Goal: Use online tool/utility: Utilize a website feature to perform a specific function

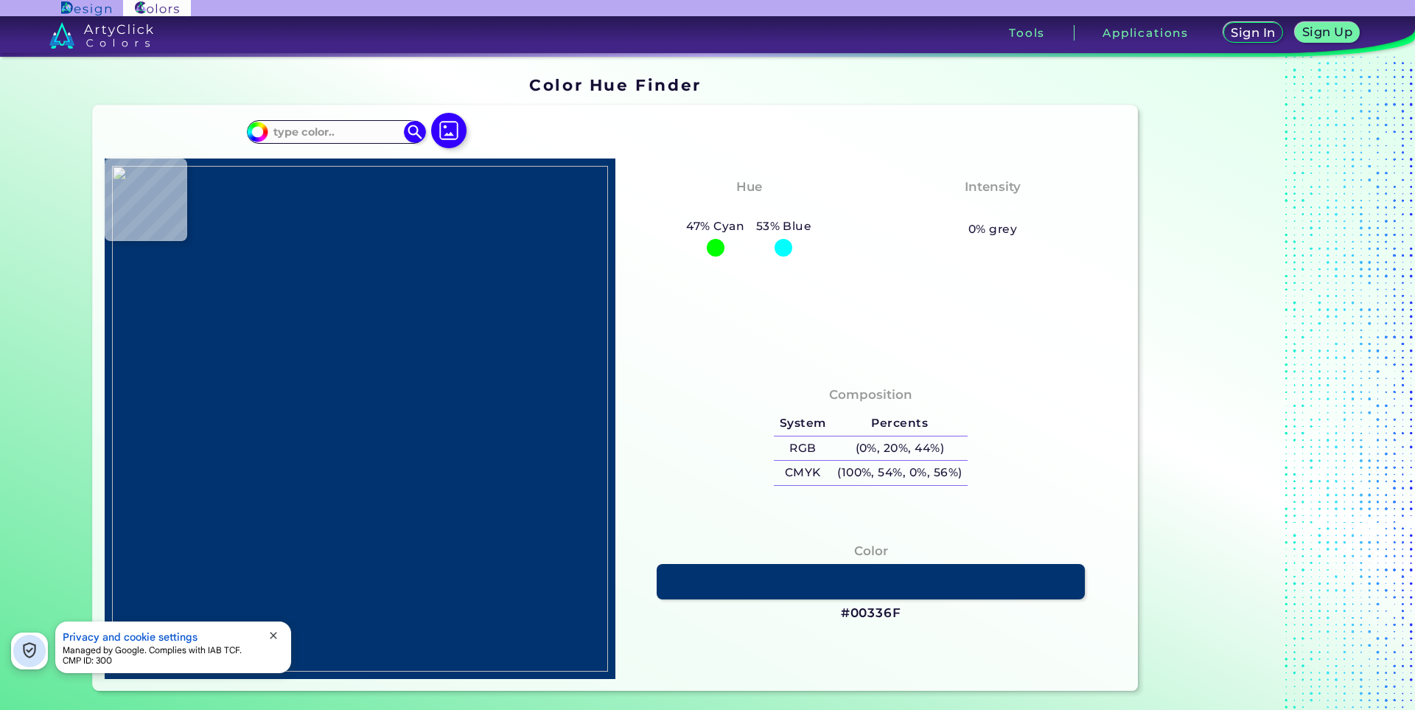
type input "#fafafa"
type input "#FAFAFA"
type input "#ffffff"
type input "#FFFFFF"
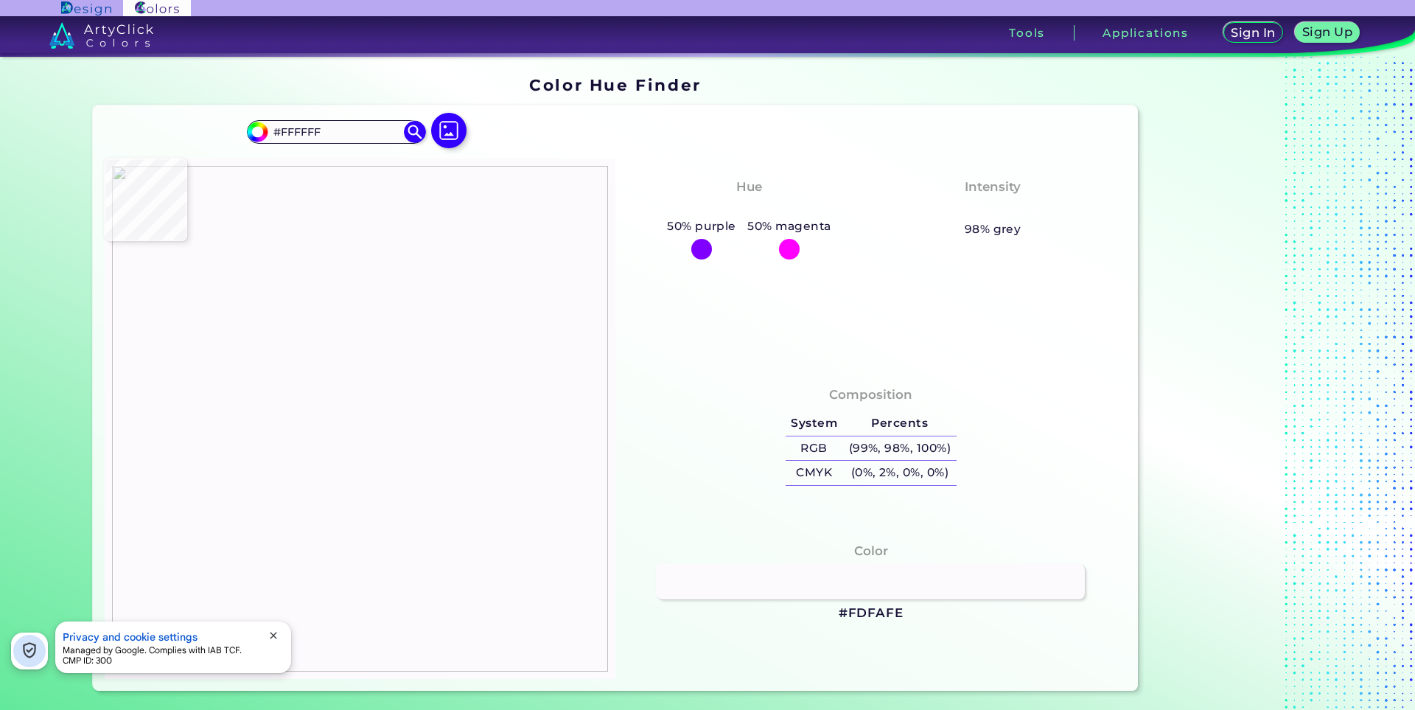
type input "#fdfafe"
type input "#FDFAFE"
type input "#ffffff"
type input "#FFFFFF"
type input "#f8f8f8"
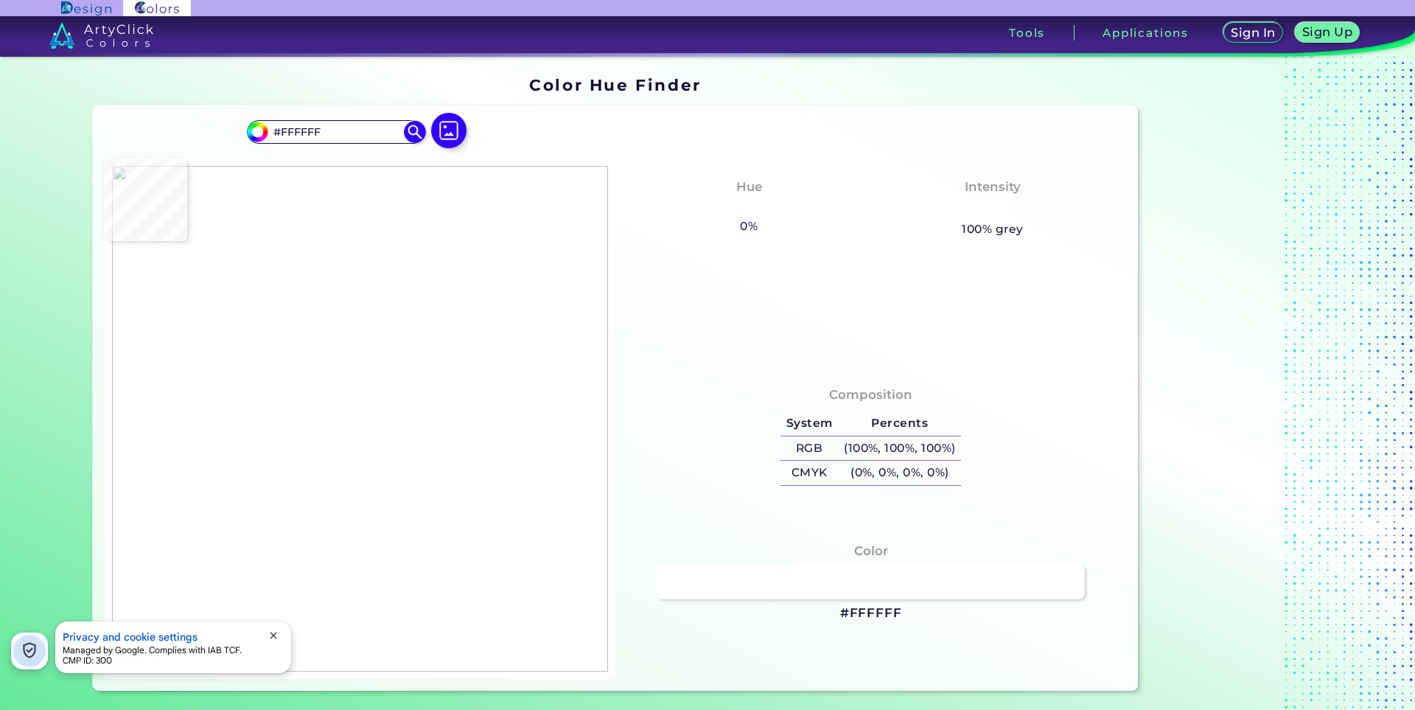
type input "#F8F8F8"
type input "#060000"
type input "#fcbe02"
type input "#FCBE02"
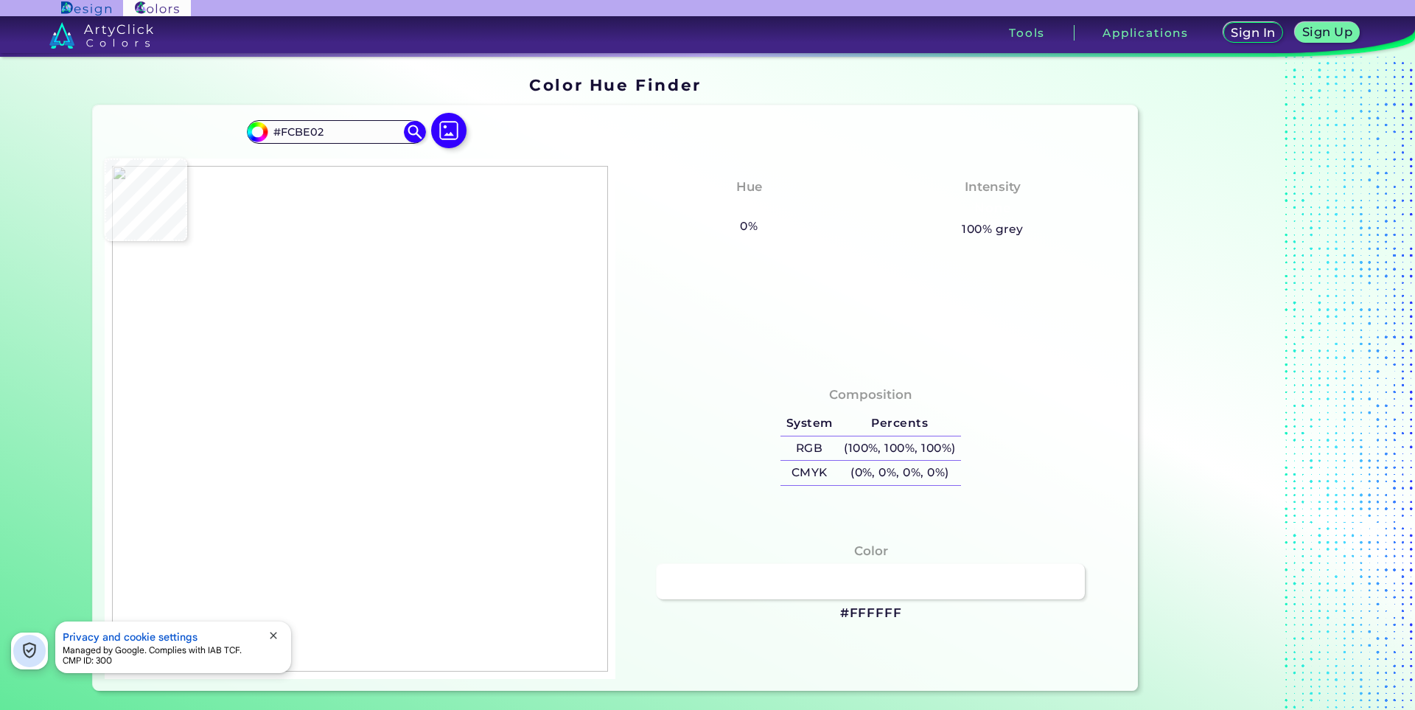
type input "#f1b918"
type input "#F1B918"
type input "#9a7316"
type input "#9A7316"
type input "#452e03"
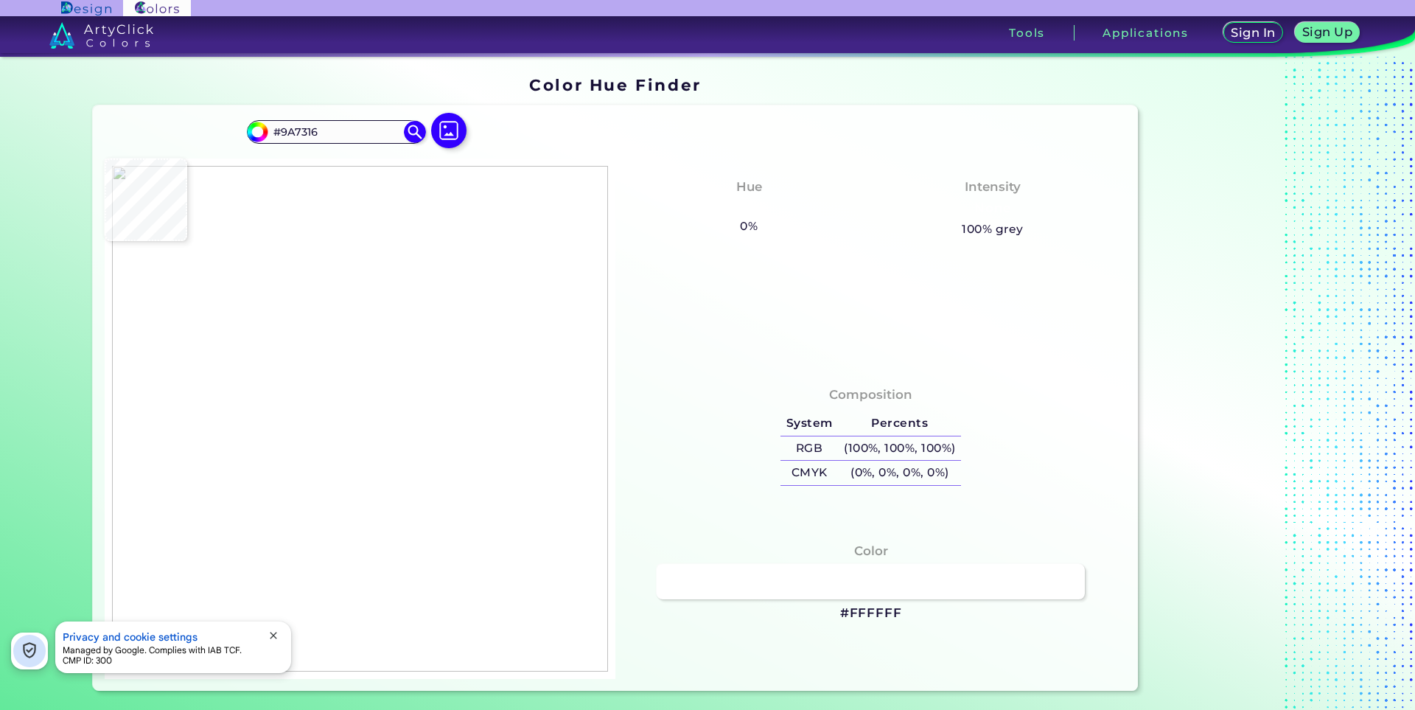
type input "#452E03"
type input "#210b00"
type input "#210B00"
type input "#5f5e62"
type input "#5F5E62"
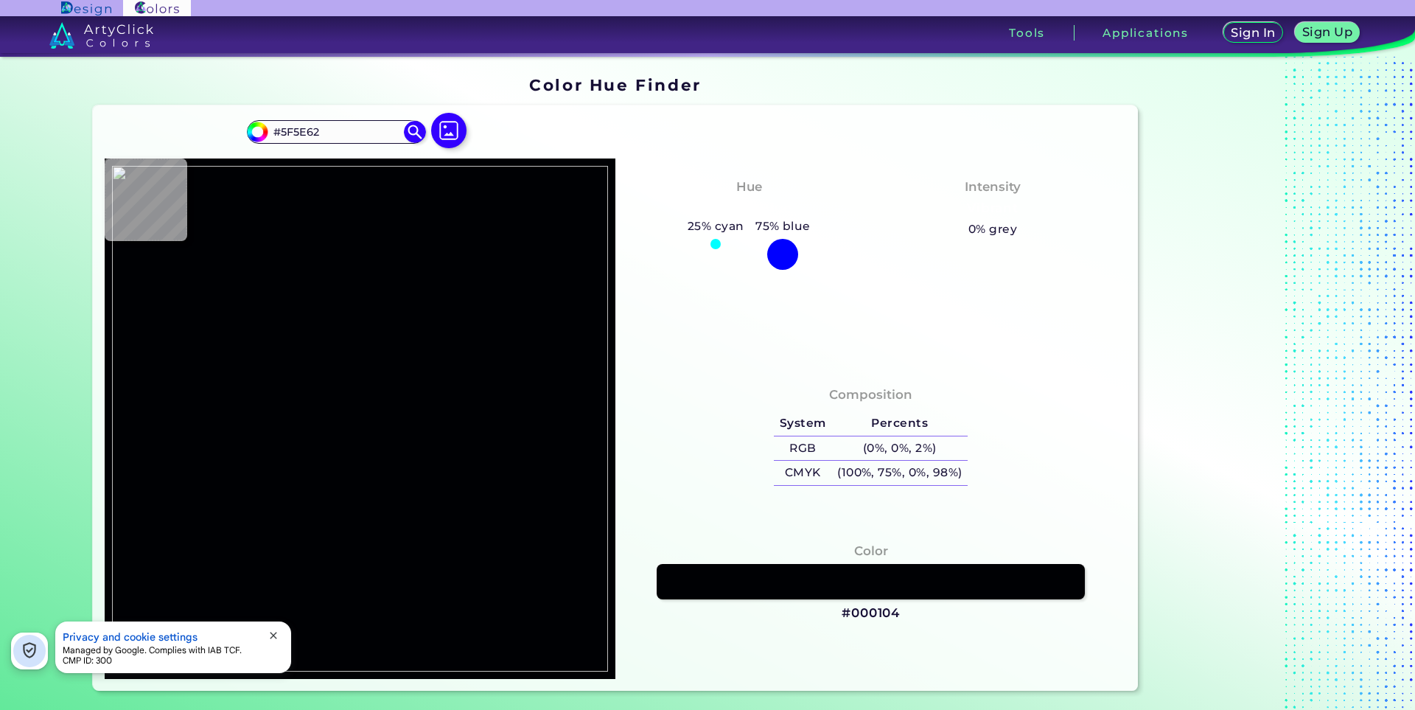
type input "#000104"
type input "#150100"
type input "#ff8000"
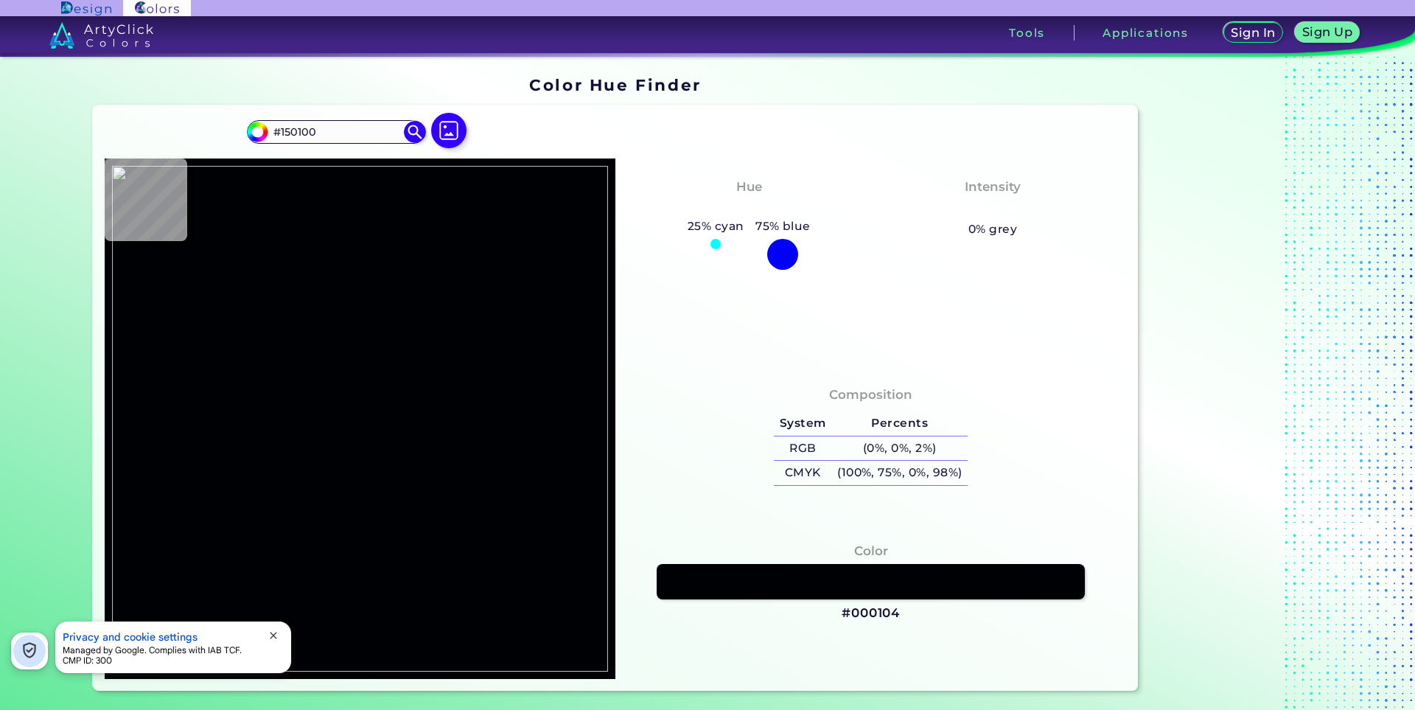
type input "#FF8000"
type input "#090000"
type input "#f2bc0e"
type input "#F2BC0E"
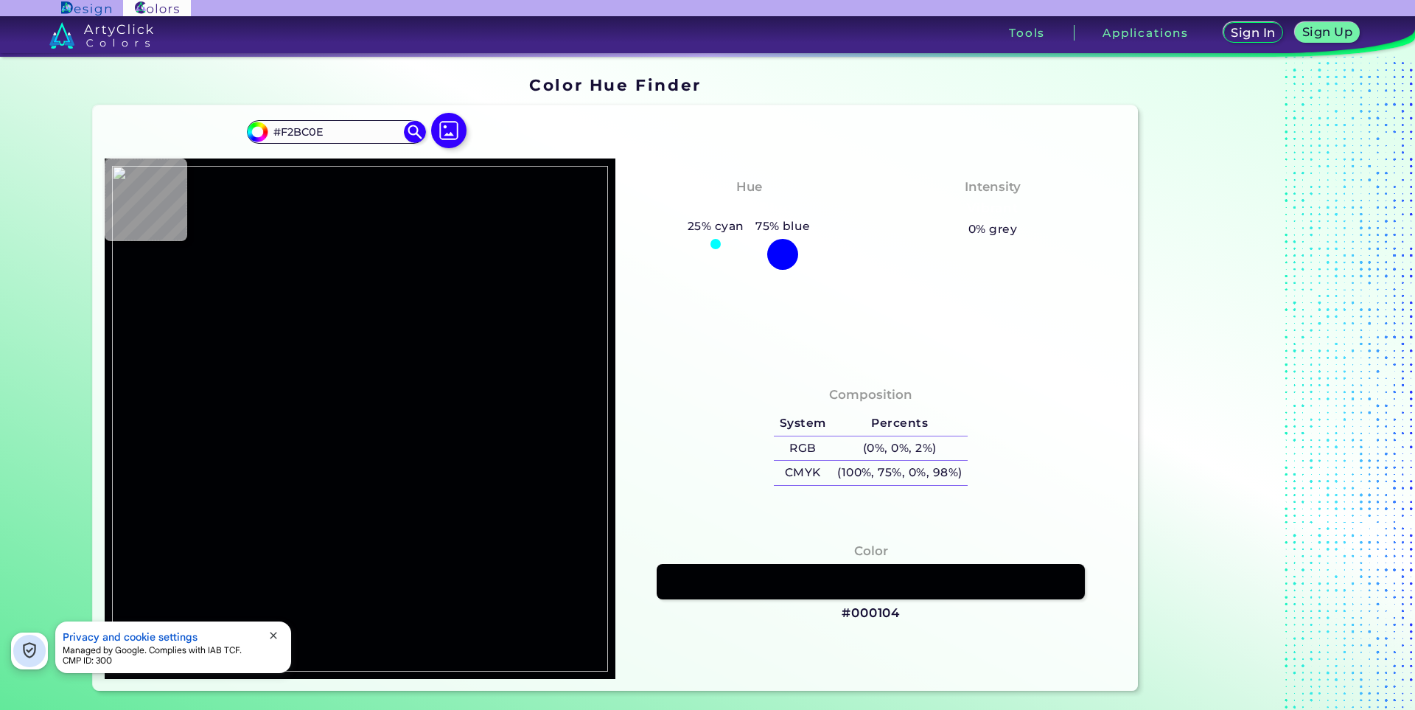
type input "#f8bd03"
type input "#F8BD03"
type input "#ffb802"
type input "#FFB802"
type input "#ffbb00"
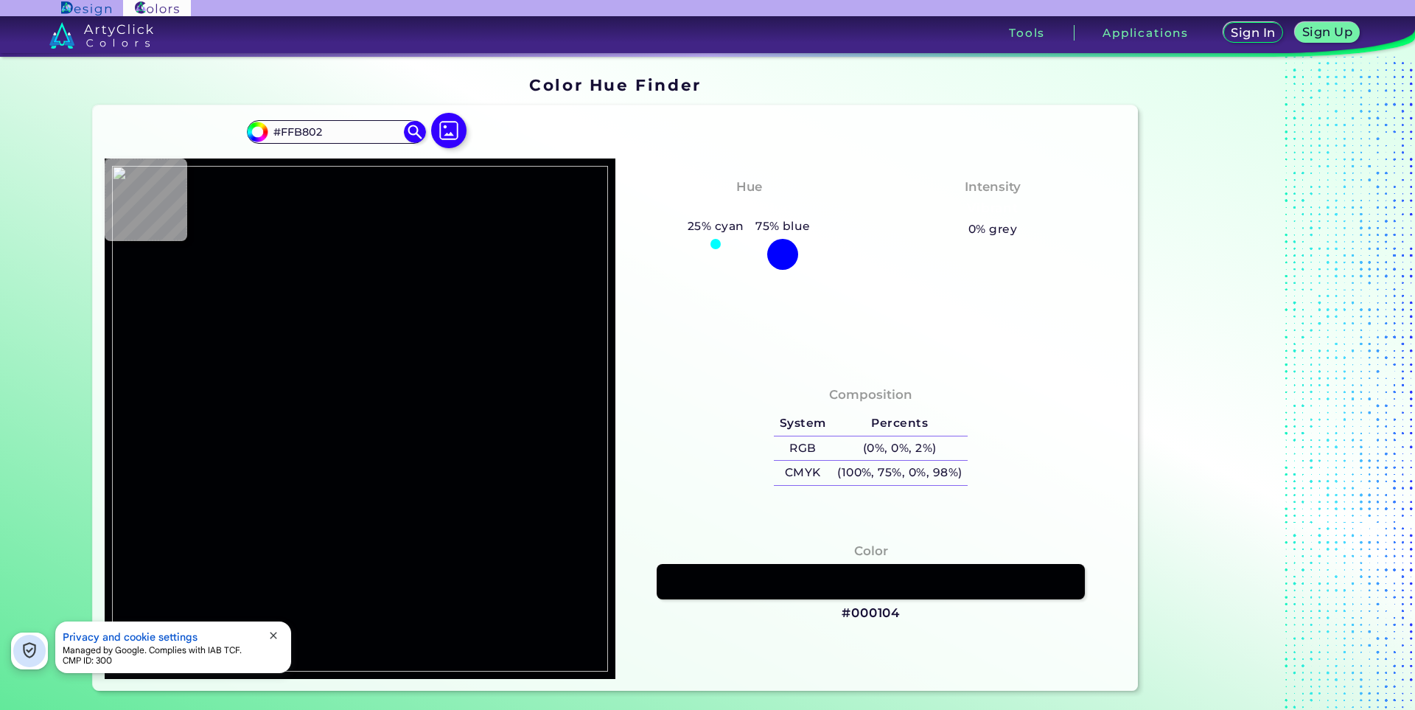
type input "#FFBB00"
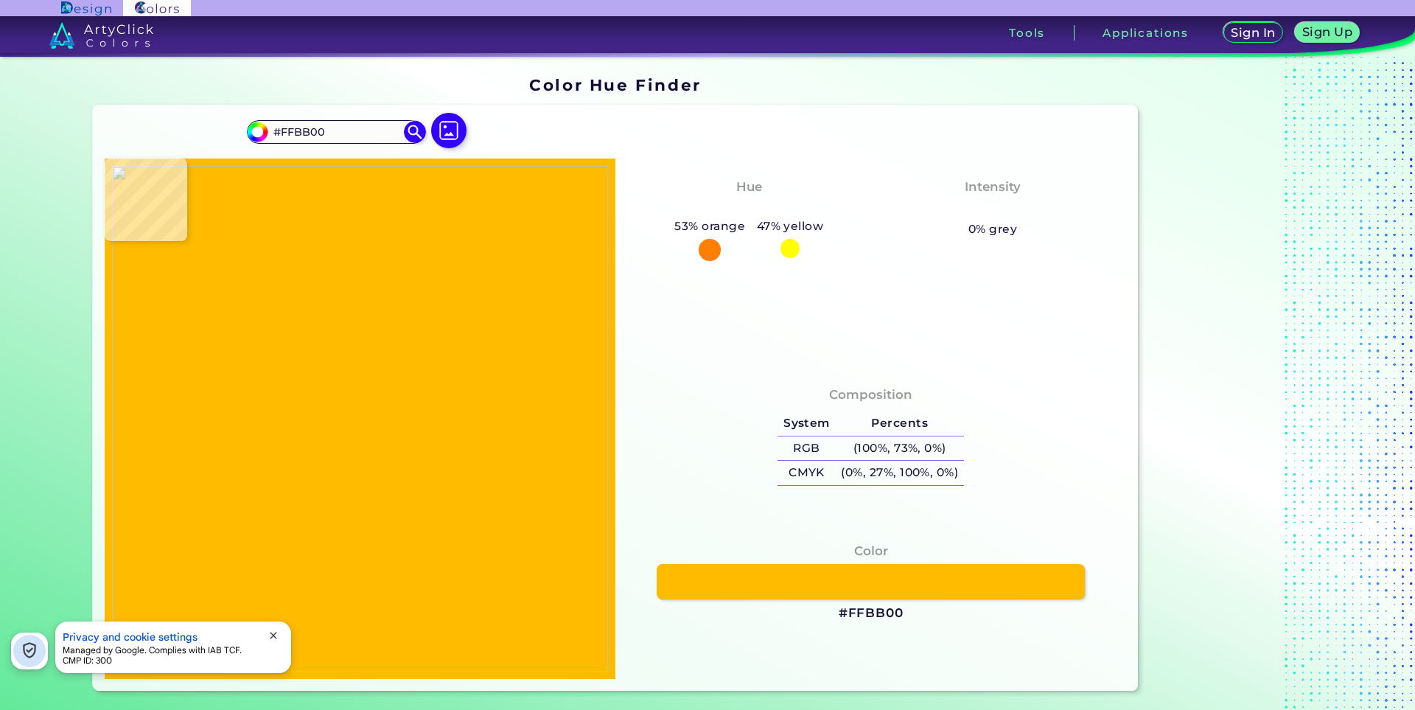
click at [404, 418] on img at bounding box center [360, 419] width 496 height 506
click at [506, 440] on img at bounding box center [360, 419] width 496 height 506
type input "#ffffff"
type input "#FFFFFF"
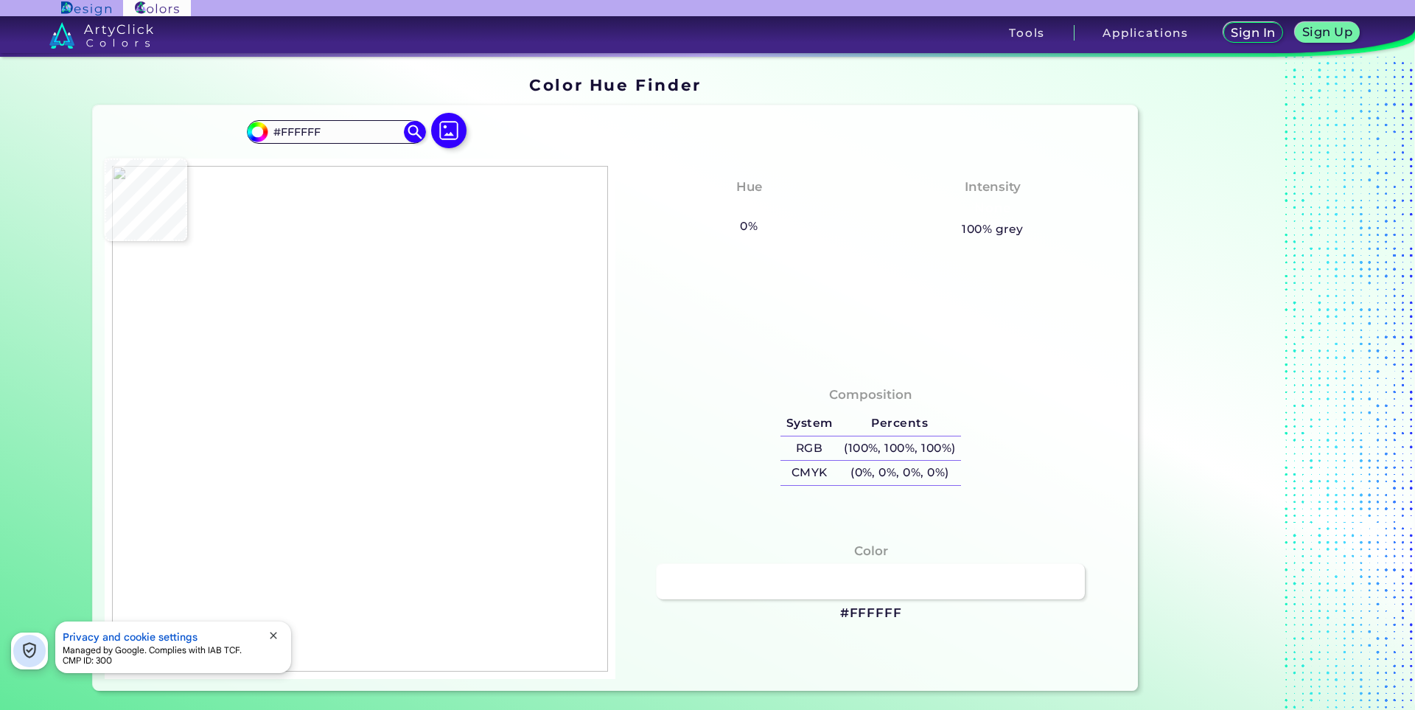
click at [521, 439] on img at bounding box center [360, 419] width 496 height 506
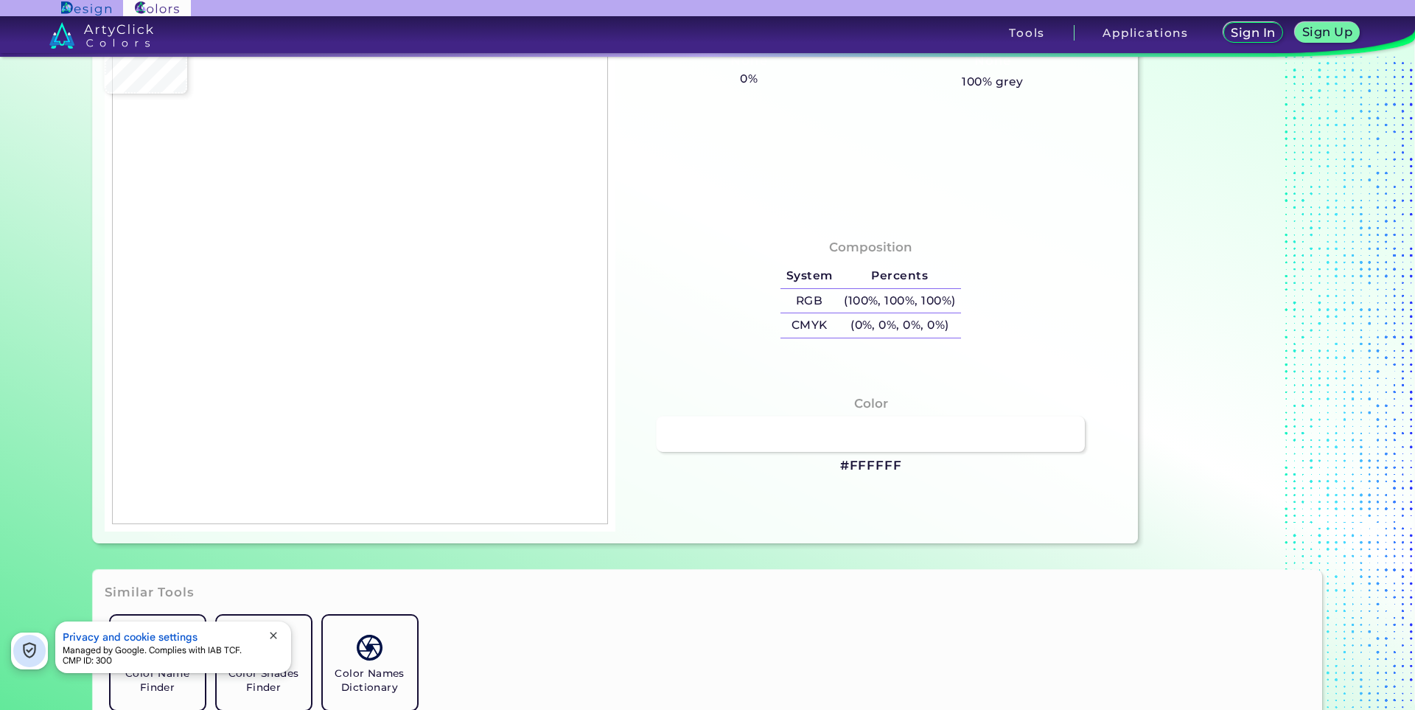
click at [471, 484] on img at bounding box center [360, 271] width 496 height 506
type input "#000000"
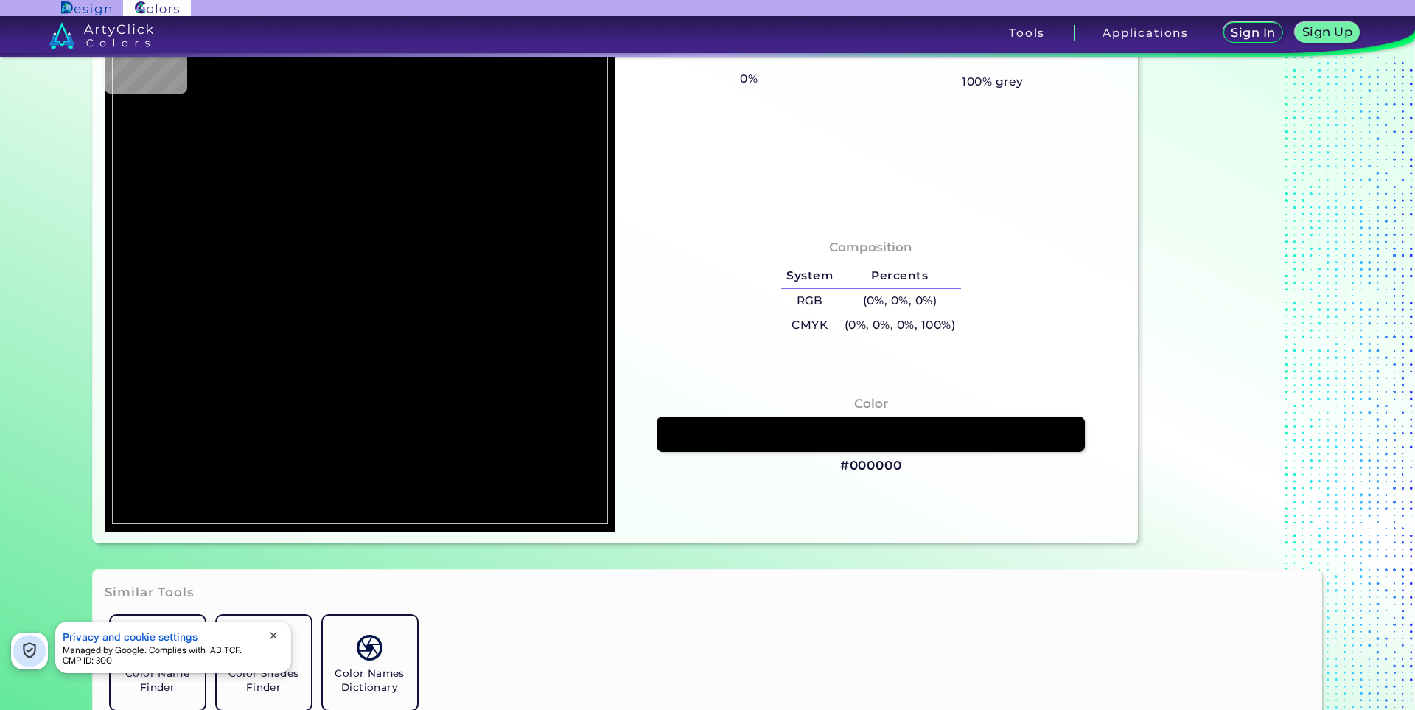
click at [469, 470] on img at bounding box center [360, 271] width 496 height 506
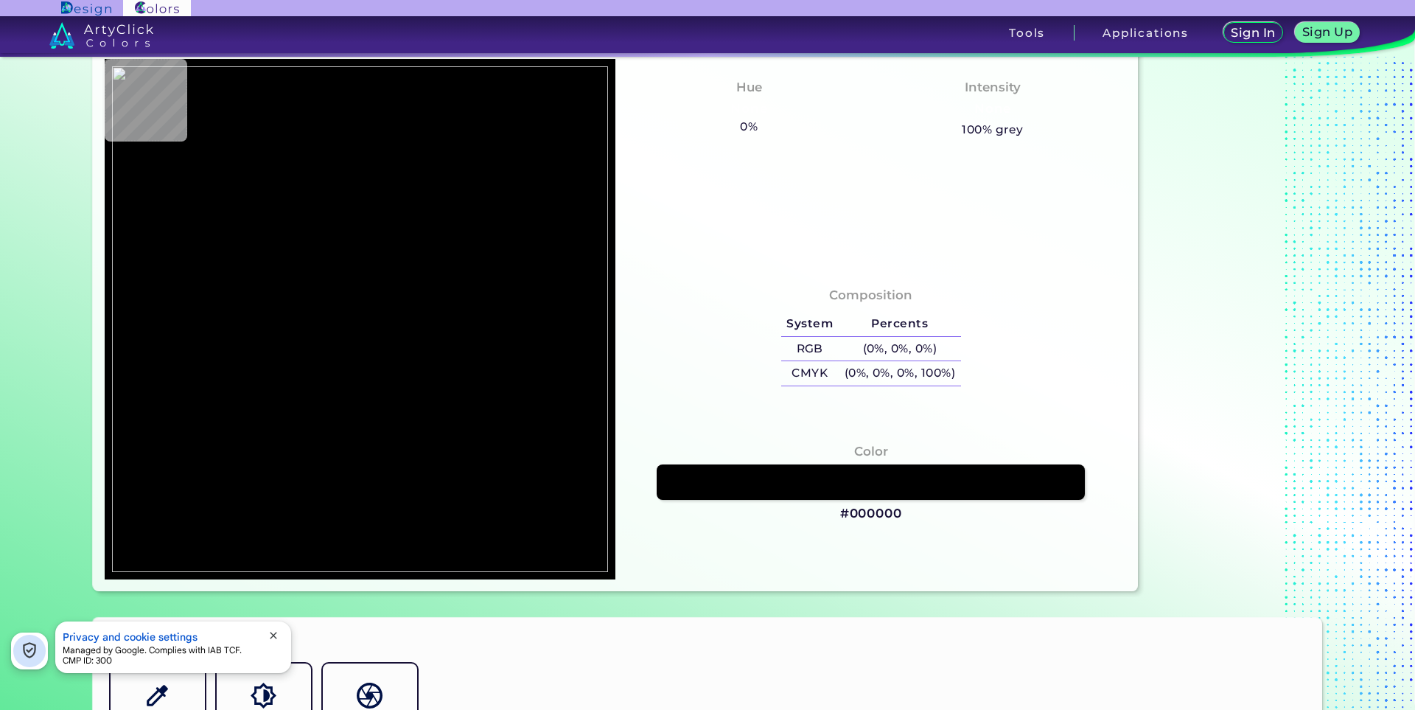
scroll to position [74, 0]
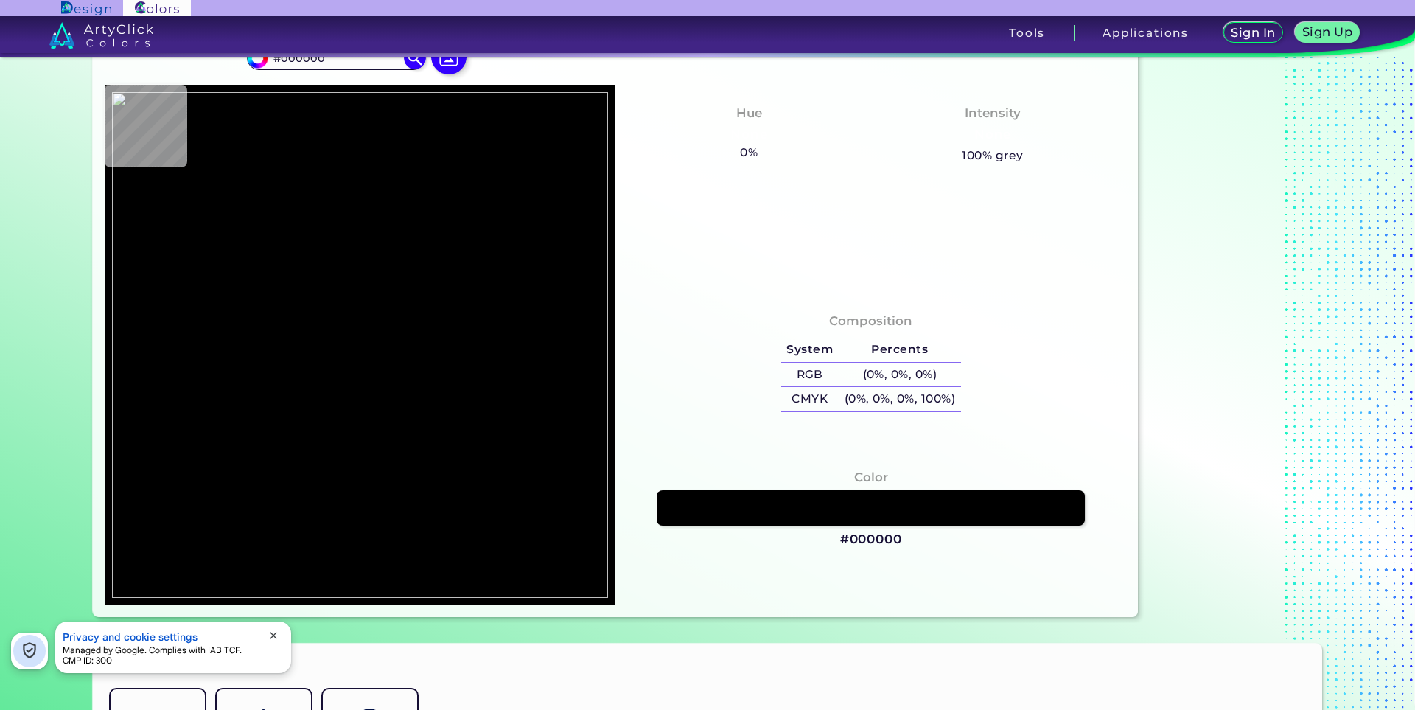
click at [517, 485] on img at bounding box center [360, 345] width 496 height 506
type input "#151515"
type input "#282828"
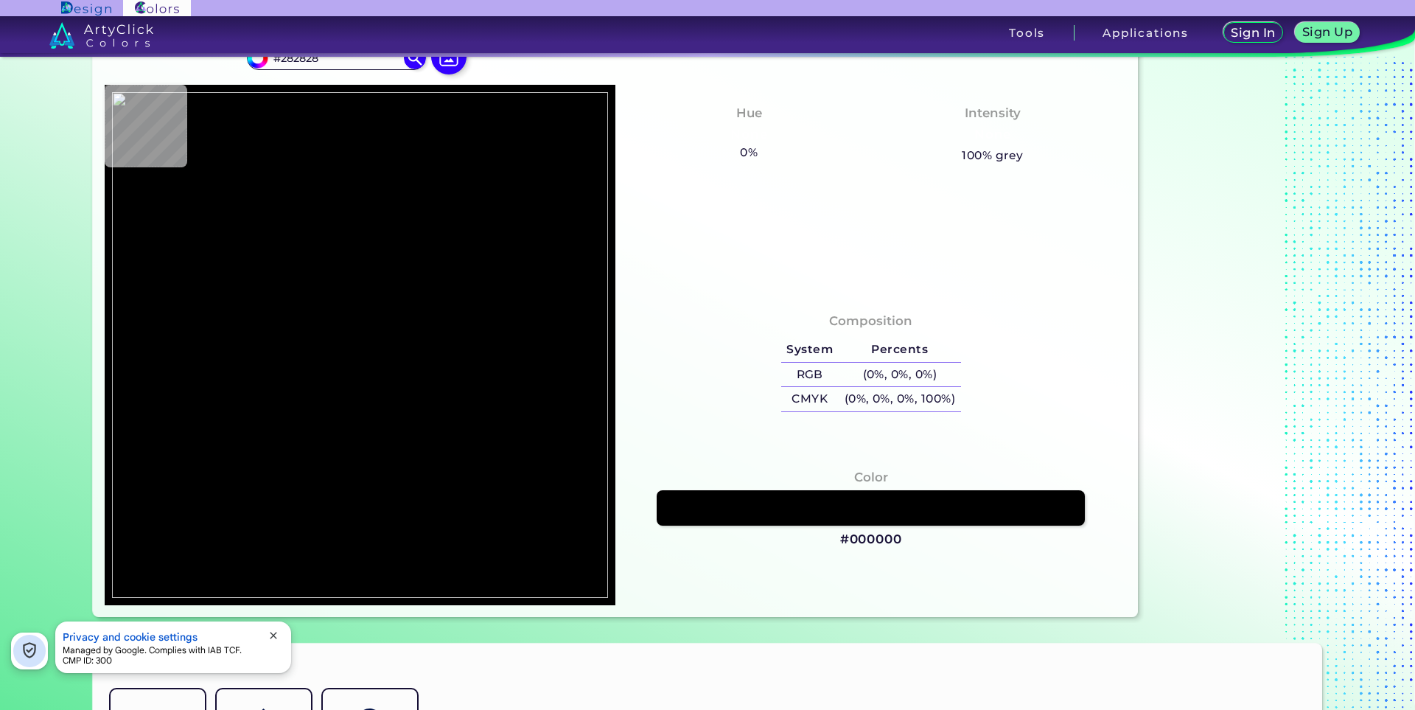
type input "#fbfbfb"
type input "#FBFBFB"
type input "#ffffff"
type input "#FFFFFF"
type input "#cdc7ce"
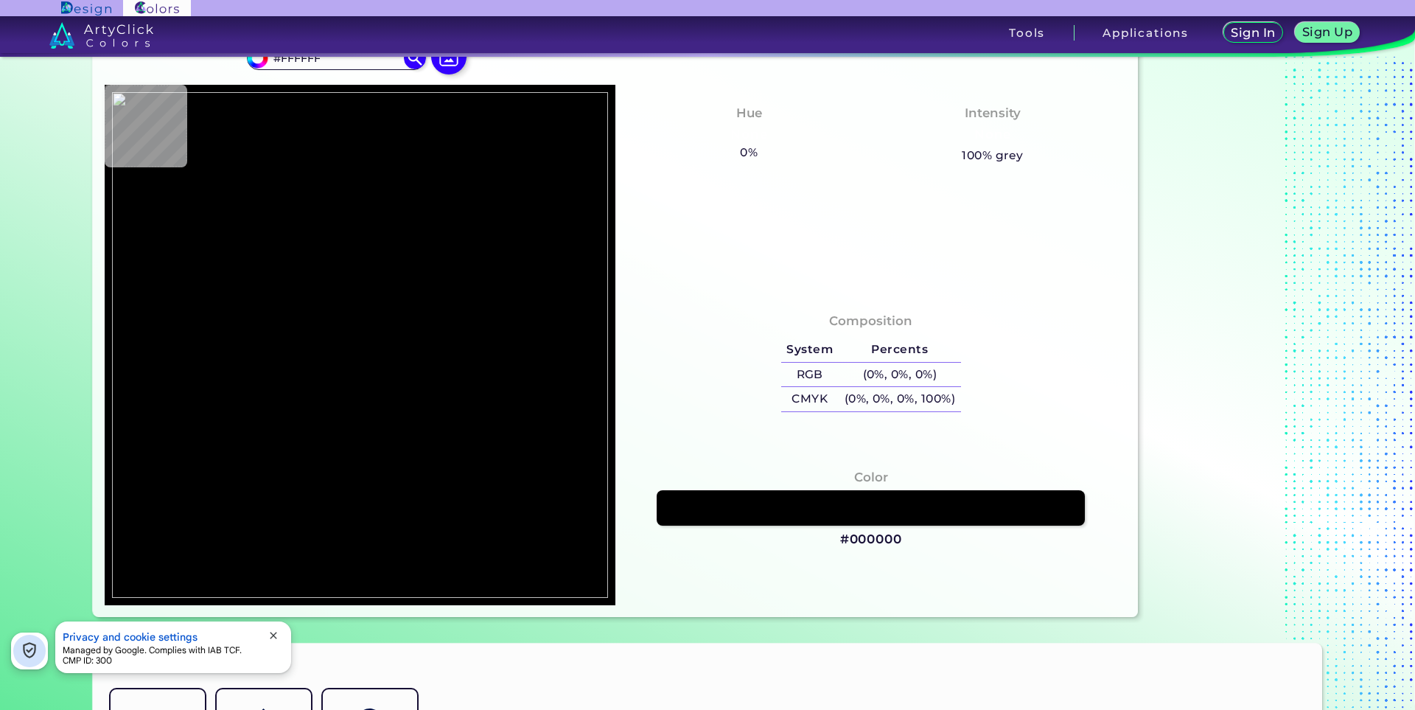
type input "#CDC7CE"
type input "#000000"
type input "#282828"
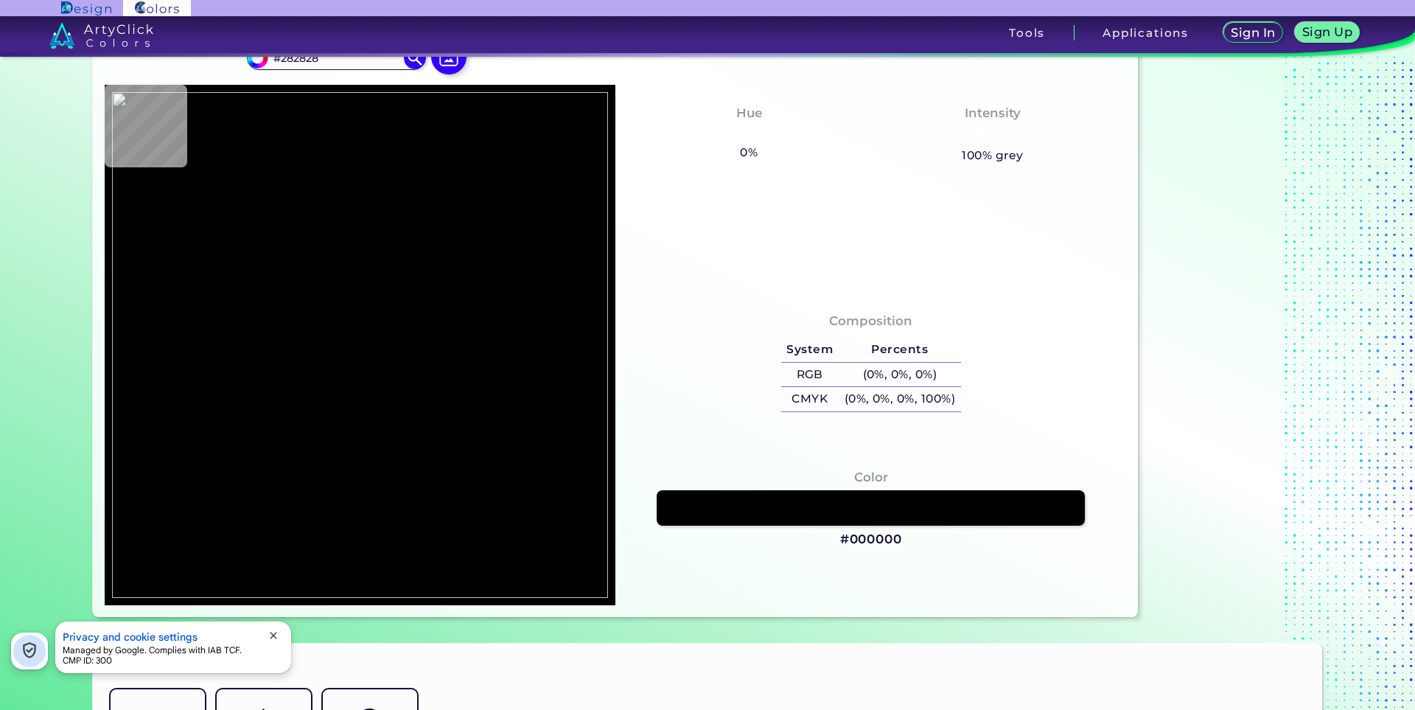
type input "#272727"
type input "#282828"
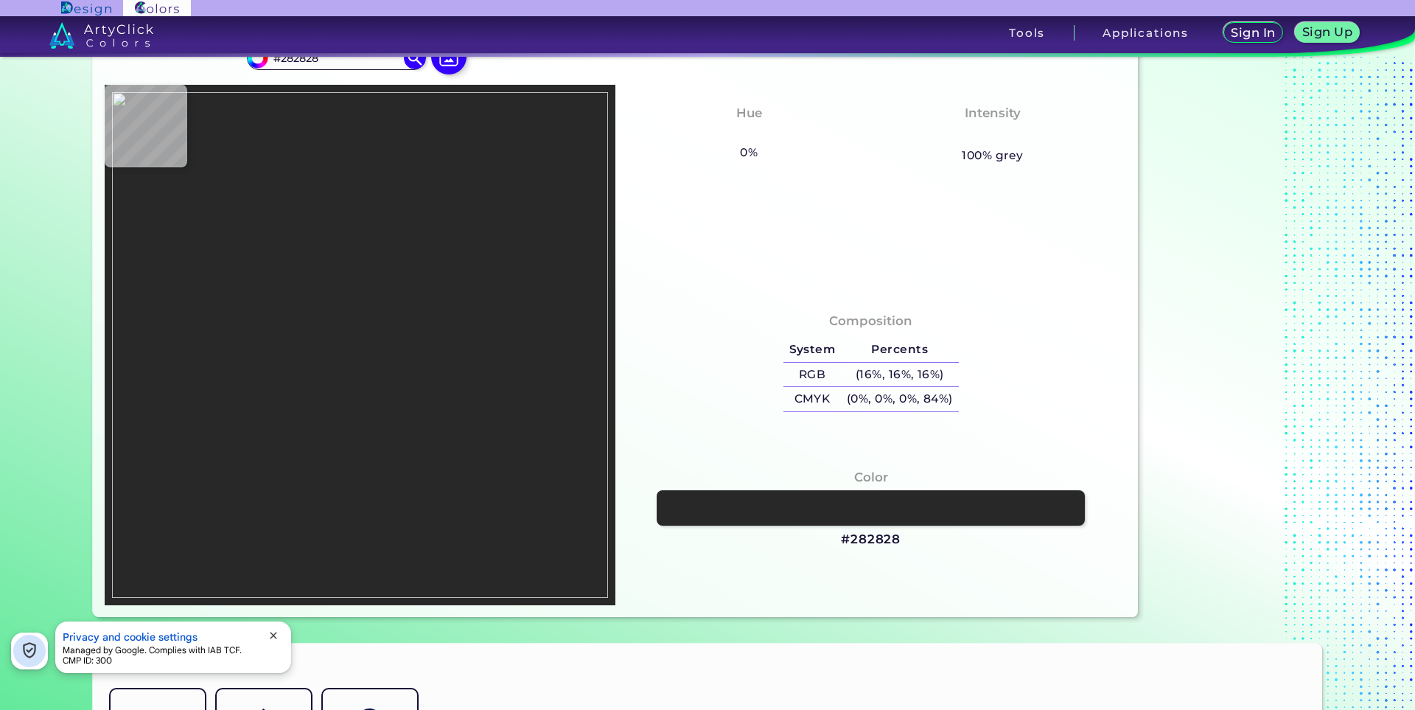
type input "#000000"
type input "#292929"
type input "#282828"
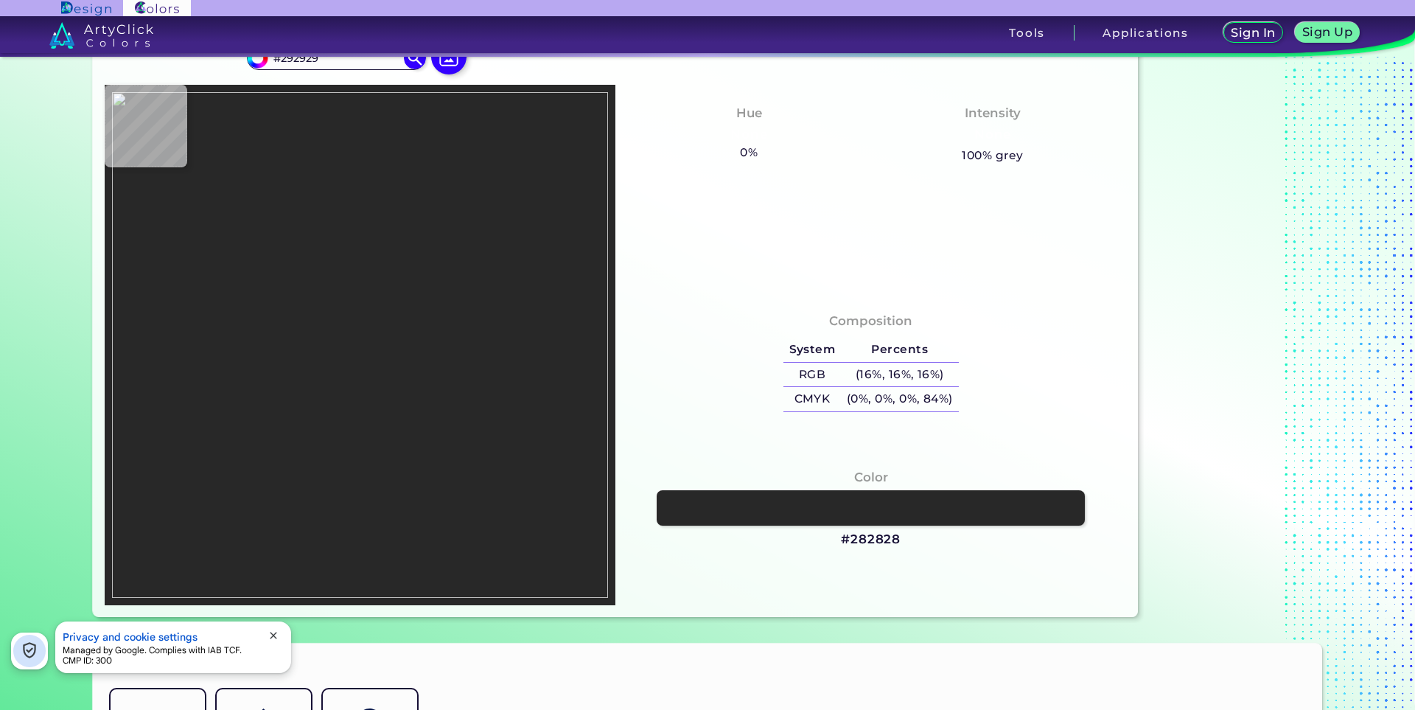
type input "#282828"
click at [243, 412] on img at bounding box center [360, 345] width 496 height 506
